Goal: Find specific page/section: Find specific page/section

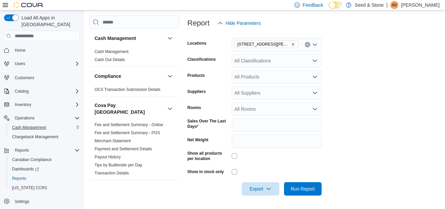
scroll to position [340, 0]
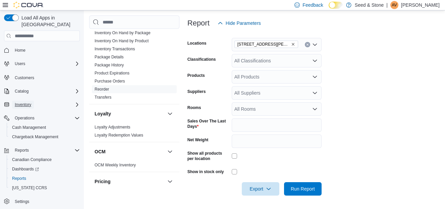
click at [27, 101] on span "Inventory" at bounding box center [23, 105] width 16 height 8
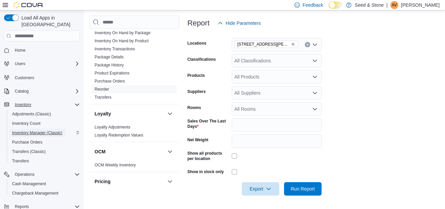
click at [26, 130] on span "Inventory Manager (Classic)" at bounding box center [37, 132] width 50 height 5
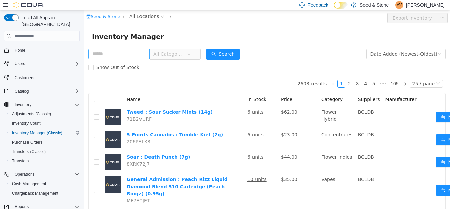
click at [129, 55] on input "text" at bounding box center [118, 54] width 61 height 11
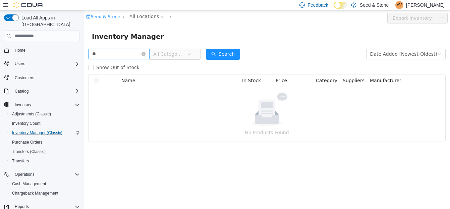
type input "*"
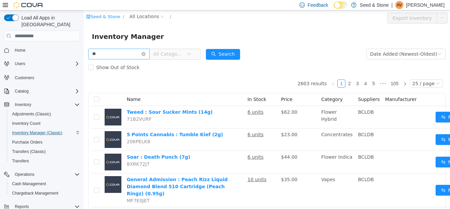
type input "*"
type input "********"
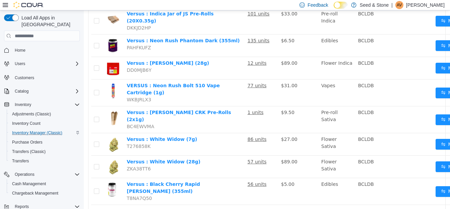
scroll to position [504, 0]
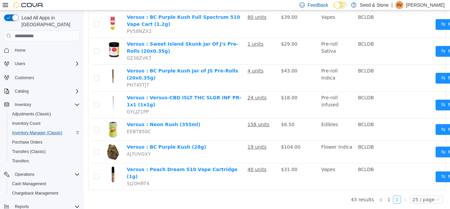
scroll to position [347, 0]
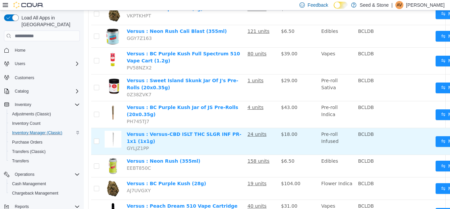
click at [142, 145] on span "GYLJZ1PP" at bounding box center [138, 147] width 22 height 5
click at [189, 131] on link "Versus : Versus-CBD ISLT THC SLGR INF PR-1x1 (1x1g)" at bounding box center [184, 137] width 115 height 12
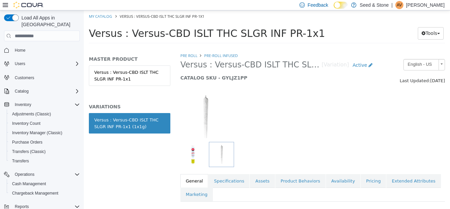
drag, startPoint x: 240, startPoint y: 31, endPoint x: 158, endPoint y: 36, distance: 82.5
click at [158, 36] on span "Versus : Versus-CBD ISLT THC SLGR INF PR-1x1" at bounding box center [207, 33] width 236 height 12
copy span "CBD ISLT THC SLG"
